Goal: Task Accomplishment & Management: Complete application form

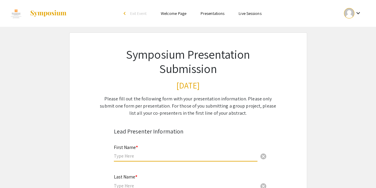
click at [149, 156] on input "text" at bounding box center [186, 155] width 144 height 6
type input "[PERSON_NAME]"
type input "[EMAIL_ADDRESS][DOMAIN_NAME]"
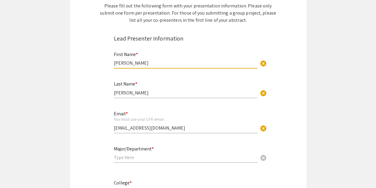
scroll to position [123, 0]
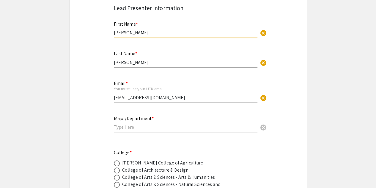
click at [154, 127] on input "text" at bounding box center [186, 127] width 144 height 6
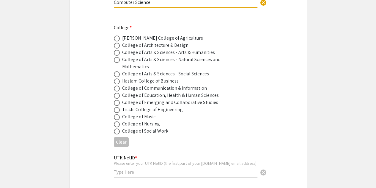
scroll to position [248, 0]
type input "Computer Science"
click at [115, 112] on span at bounding box center [117, 109] width 6 height 6
click at [115, 112] on input "radio" at bounding box center [117, 109] width 6 height 6
radio input "true"
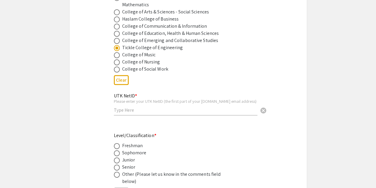
scroll to position [313, 0]
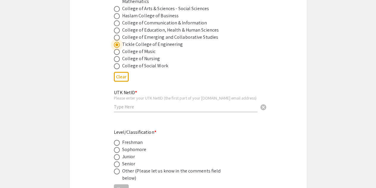
click at [133, 110] on input "text" at bounding box center [186, 106] width 144 height 6
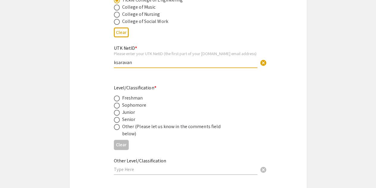
scroll to position [357, 0]
type input "ksaravan"
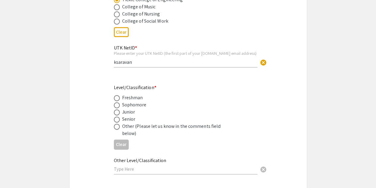
click at [117, 106] on span at bounding box center [117, 105] width 6 height 6
click at [117, 106] on input "radio" at bounding box center [117, 105] width 6 height 6
radio input "true"
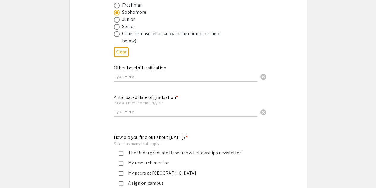
scroll to position [451, 0]
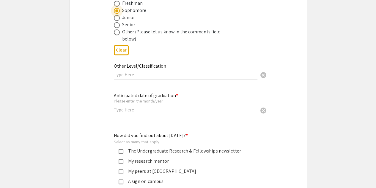
click at [125, 110] on input "text" at bounding box center [186, 109] width 144 height 6
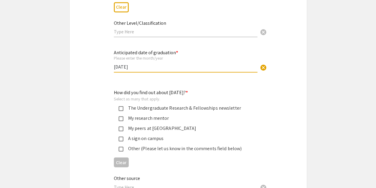
scroll to position [497, 0]
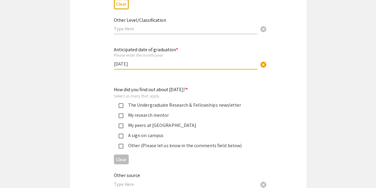
type input "[DATE]"
click at [121, 116] on mat-pseudo-checkbox at bounding box center [121, 115] width 5 height 5
click at [121, 106] on mat-pseudo-checkbox at bounding box center [121, 105] width 5 height 5
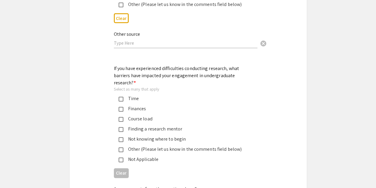
scroll to position [639, 0]
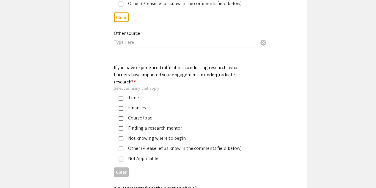
click at [149, 114] on div "Course load" at bounding box center [185, 117] width 125 height 7
click at [141, 94] on div "Time" at bounding box center [185, 97] width 125 height 7
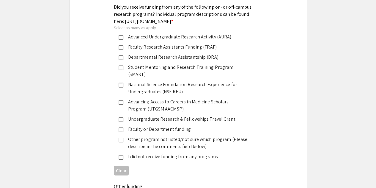
scroll to position [855, 0]
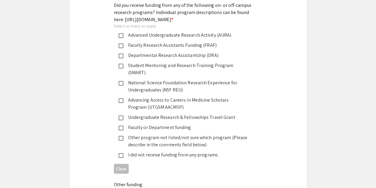
click at [121, 144] on mat-selection-list "Advanced Undergraduate Research Activity (AURA) Faculty Research Assistants Fun…" at bounding box center [183, 95] width 139 height 127
click at [122, 153] on mat-pseudo-checkbox at bounding box center [121, 155] width 5 height 5
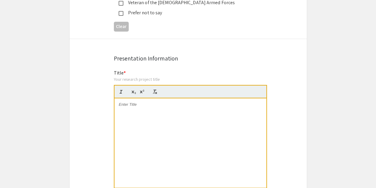
scroll to position [1144, 0]
click at [131, 97] on div at bounding box center [190, 141] width 152 height 89
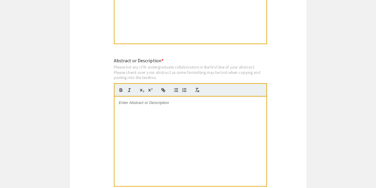
scroll to position [1289, 0]
click at [141, 95] on div at bounding box center [190, 139] width 152 height 89
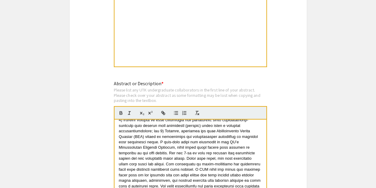
scroll to position [0, 0]
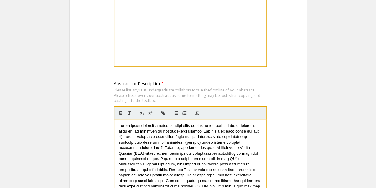
click at [118, 119] on div at bounding box center [190, 163] width 152 height 89
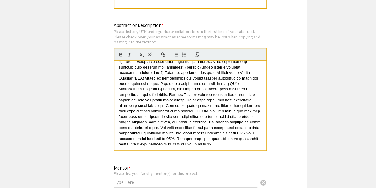
scroll to position [1324, 0]
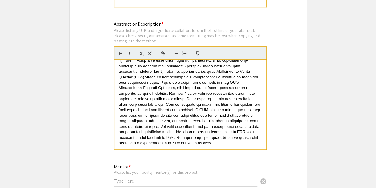
click at [182, 129] on p at bounding box center [190, 96] width 143 height 99
click at [159, 177] on input "text" at bounding box center [186, 180] width 144 height 6
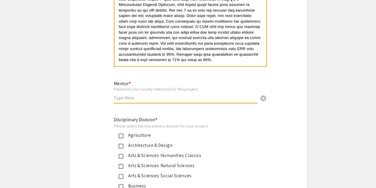
scroll to position [1405, 0]
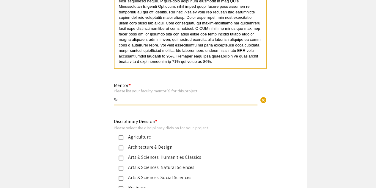
type input "S"
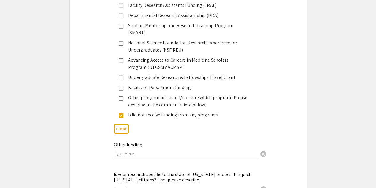
scroll to position [895, 0]
type input "Dr. Sathishkumar Samiappan, Dr. Lois Taylor, Dr. Jennifer DeBruyn"
click at [168, 97] on div "Other program not listed/not sure which program (Please describe in the comment…" at bounding box center [185, 101] width 125 height 14
click at [148, 111] on div "I did not receive funding from any programs" at bounding box center [185, 114] width 125 height 7
click at [124, 150] on input "text" at bounding box center [186, 153] width 144 height 6
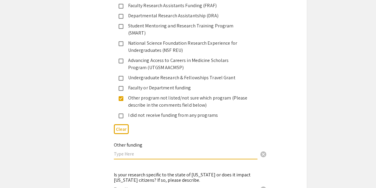
paste input "Dr. Samiappan's Ag Research Start up funds."
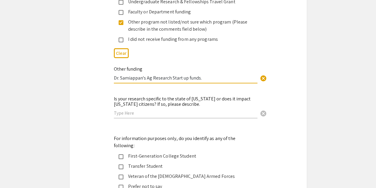
scroll to position [974, 0]
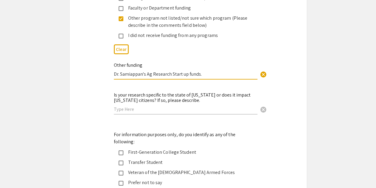
type input "Dr. Samiappan's Ag Research Start up funds."
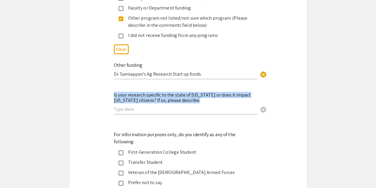
drag, startPoint x: 114, startPoint y: 89, endPoint x: 207, endPoint y: 98, distance: 93.5
click at [207, 98] on div "Is your research specific to the state of Tennessee or does it impact Tennessee…" at bounding box center [186, 100] width 144 height 28
drag, startPoint x: 114, startPoint y: 88, endPoint x: 209, endPoint y: 92, distance: 95.2
click at [209, 92] on div "Is your research specific to the state of Tennessee or does it impact Tennessee…" at bounding box center [186, 100] width 144 height 28
drag, startPoint x: 196, startPoint y: 93, endPoint x: 116, endPoint y: 88, distance: 80.1
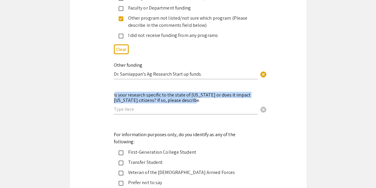
click at [116, 88] on div "Is your research specific to the state of Tennessee or does it impact Tennessee…" at bounding box center [186, 100] width 144 height 28
drag, startPoint x: 114, startPoint y: 88, endPoint x: 193, endPoint y: 94, distance: 79.3
click at [193, 94] on mat-label "Is your research specific to the state of [US_STATE] or does it impact [US_STAT…" at bounding box center [182, 98] width 137 height 12
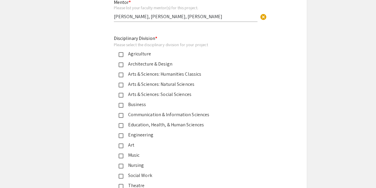
scroll to position [1489, 0]
click at [122, 132] on mat-pseudo-checkbox at bounding box center [121, 134] width 5 height 5
click at [122, 51] on mat-pseudo-checkbox at bounding box center [121, 53] width 5 height 5
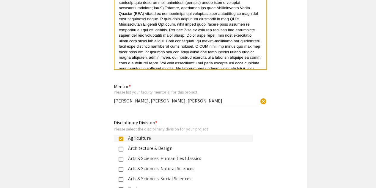
scroll to position [1404, 0]
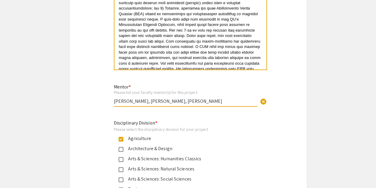
drag, startPoint x: 245, startPoint y: 90, endPoint x: 171, endPoint y: 92, distance: 74.0
click at [171, 92] on div "Mentor * Please list your faculty mentor(s) for this project. Dr. Sathishkumar …" at bounding box center [186, 92] width 144 height 28
type input "[PERSON_NAME]"
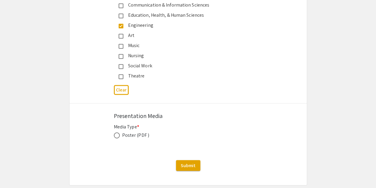
scroll to position [1599, 0]
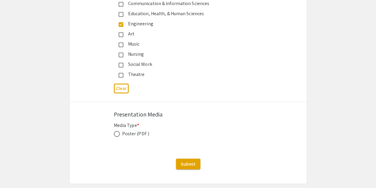
click at [119, 125] on div "Media Type * Poster (PDF ) This field is required." at bounding box center [188, 132] width 149 height 23
click at [118, 123] on div "Media Type * Poster (PDF ) This field is required." at bounding box center [188, 132] width 149 height 23
click at [117, 130] on span at bounding box center [117, 133] width 6 height 6
click at [117, 130] on input "radio" at bounding box center [117, 133] width 6 height 6
radio input "true"
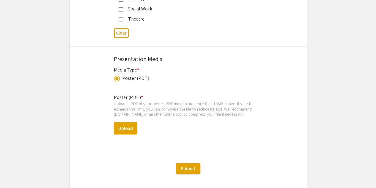
scroll to position [1656, 0]
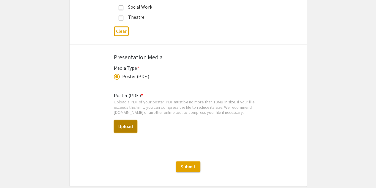
click at [130, 120] on button "Upload" at bounding box center [125, 126] width 23 height 12
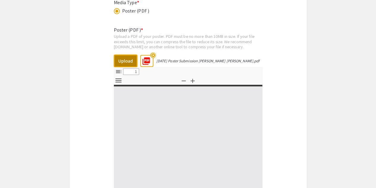
select select "custom"
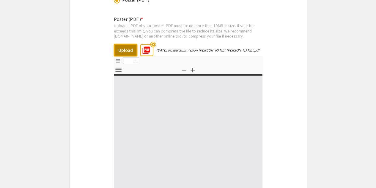
scroll to position [1733, 0]
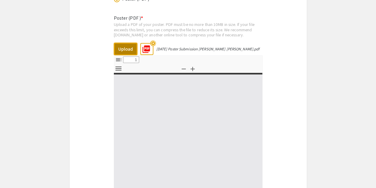
type input "0"
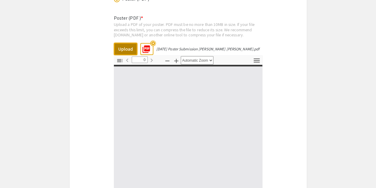
select select "custom"
type input "1"
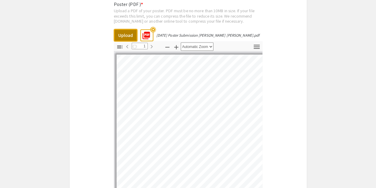
scroll to position [1746, 0]
select select "auto"
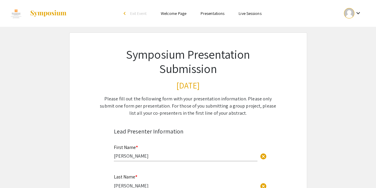
scroll to position [129, 0]
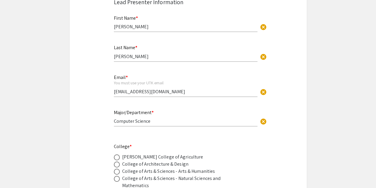
click at [203, 92] on input "[EMAIL_ADDRESS][DOMAIN_NAME]" at bounding box center [186, 91] width 144 height 6
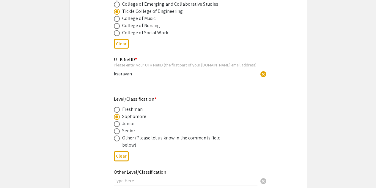
scroll to position [347, 0]
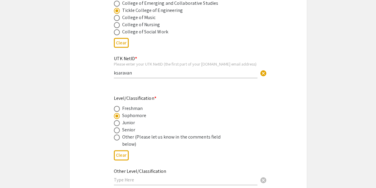
click at [182, 75] on input "ksaravan" at bounding box center [186, 73] width 144 height 6
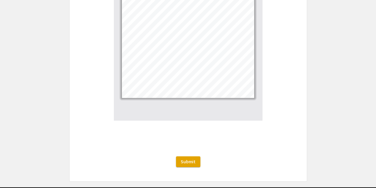
scroll to position [1823, 0]
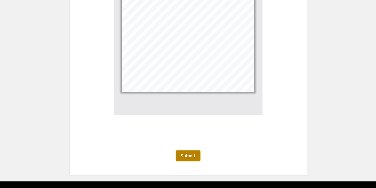
click at [195, 150] on button "Submit" at bounding box center [188, 155] width 24 height 11
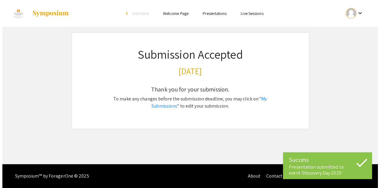
scroll to position [0, 0]
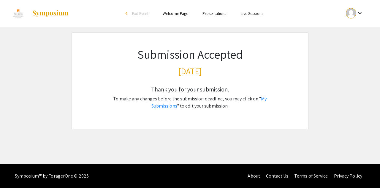
click at [201, 149] on div "Skip navigation arrow_back_ios Exit Event Welcome Page Presentations Live Sessi…" at bounding box center [190, 82] width 380 height 164
click at [233, 122] on div "Thank you for your submission. To make any changes before the submission deadli…" at bounding box center [190, 103] width 180 height 50
click at [252, 97] on link "My Submissions" at bounding box center [210, 101] width 116 height 13
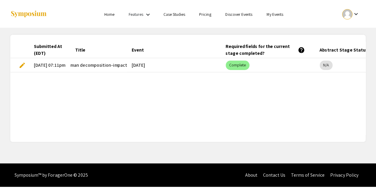
scroll to position [0, 177]
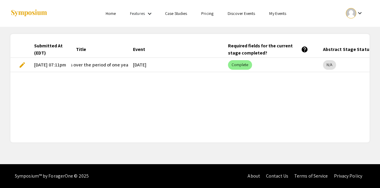
click at [19, 64] on span "edit" at bounding box center [22, 64] width 7 height 7
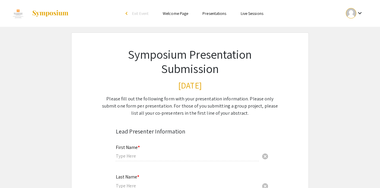
type input "[PERSON_NAME]"
type input "[EMAIL_ADDRESS][DOMAIN_NAME]"
type input "Computer Science"
radio input "true"
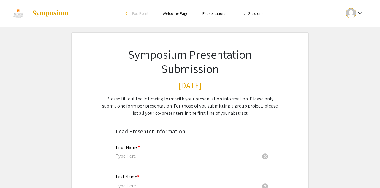
type input "ksaravan"
radio input "true"
type input "[DATE]"
type input "Dr. Samiappan's Ag Research Start up funds."
type input "[PERSON_NAME]"
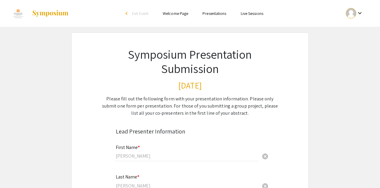
radio input "true"
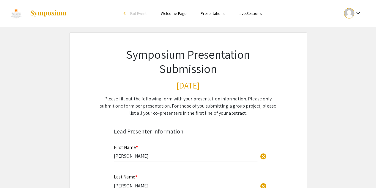
type input "0"
select select "custom"
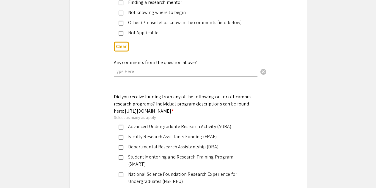
type input "1"
select select "auto"
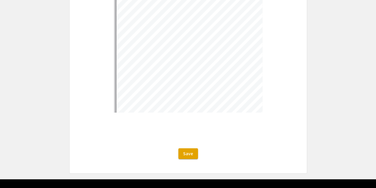
scroll to position [1826, 0]
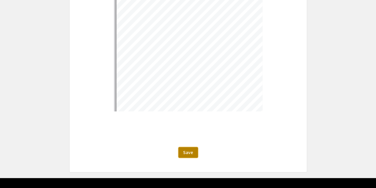
click at [185, 149] on span "Save" at bounding box center [188, 152] width 10 height 6
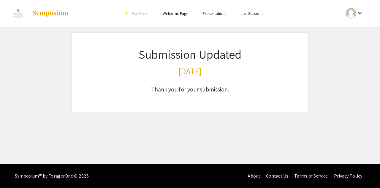
click at [354, 9] on div at bounding box center [351, 13] width 10 height 10
click at [355, 41] on button "My Submissions" at bounding box center [358, 44] width 37 height 14
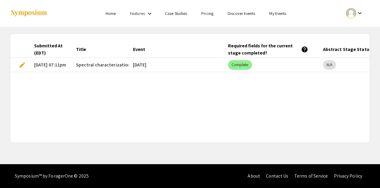
click at [239, 13] on link "Discover Events" at bounding box center [242, 13] width 28 height 5
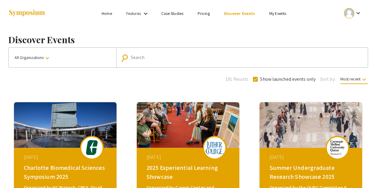
click at [192, 53] on div "Search" at bounding box center [245, 58] width 229 height 10
type input "[DATE]"
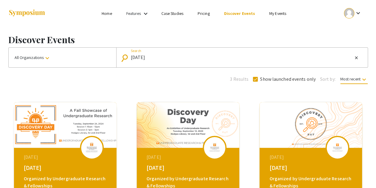
click at [356, 20] on li "keyboard_arrow_down" at bounding box center [353, 14] width 30 height 14
click at [354, 13] on div at bounding box center [349, 13] width 10 height 10
click at [352, 48] on button "My Submissions" at bounding box center [356, 44] width 37 height 14
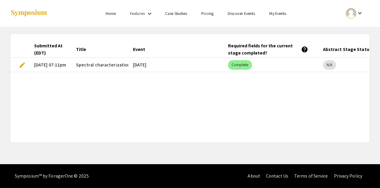
click at [23, 63] on span "edit" at bounding box center [22, 64] width 7 height 7
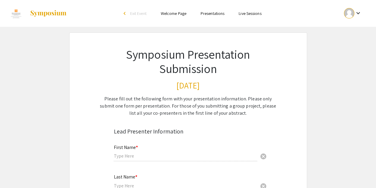
type input "[PERSON_NAME]"
type input "[EMAIL_ADDRESS][DOMAIN_NAME]"
type input "Computer Science"
radio input "true"
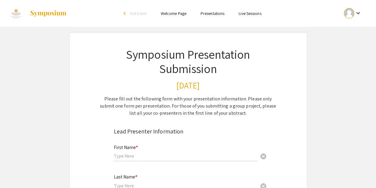
type input "ksaravan"
radio input "true"
type input "[DATE]"
type input "Dr. Samiappan's Ag Research Start up funds."
type input "[PERSON_NAME]"
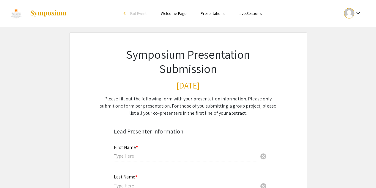
radio input "true"
select select "custom"
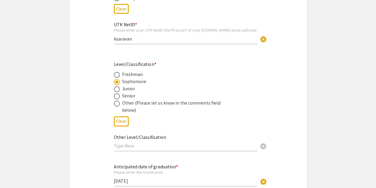
type input "0"
select select "custom"
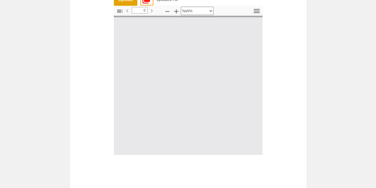
type input "1"
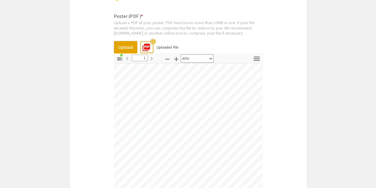
scroll to position [111, 304]
click at [166, 56] on icon "button" at bounding box center [167, 59] width 7 height 7
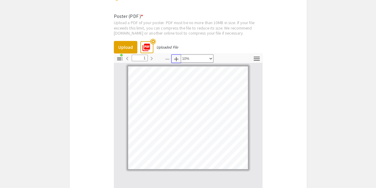
click at [176, 57] on icon "button" at bounding box center [176, 59] width 4 height 4
select select "custom"
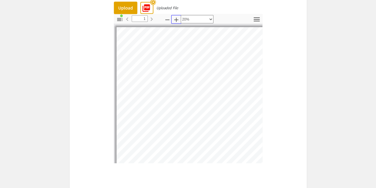
scroll to position [1826, 0]
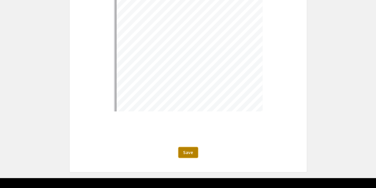
click at [189, 149] on span "Save" at bounding box center [188, 152] width 10 height 6
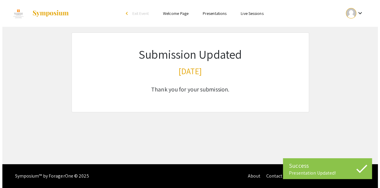
scroll to position [0, 0]
click at [354, 17] on div at bounding box center [351, 13] width 10 height 10
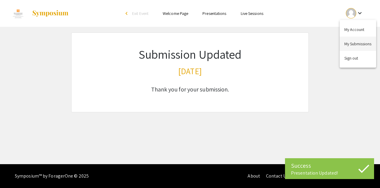
click at [354, 39] on button "My Submissions" at bounding box center [358, 44] width 37 height 14
